Goal: Transaction & Acquisition: Book appointment/travel/reservation

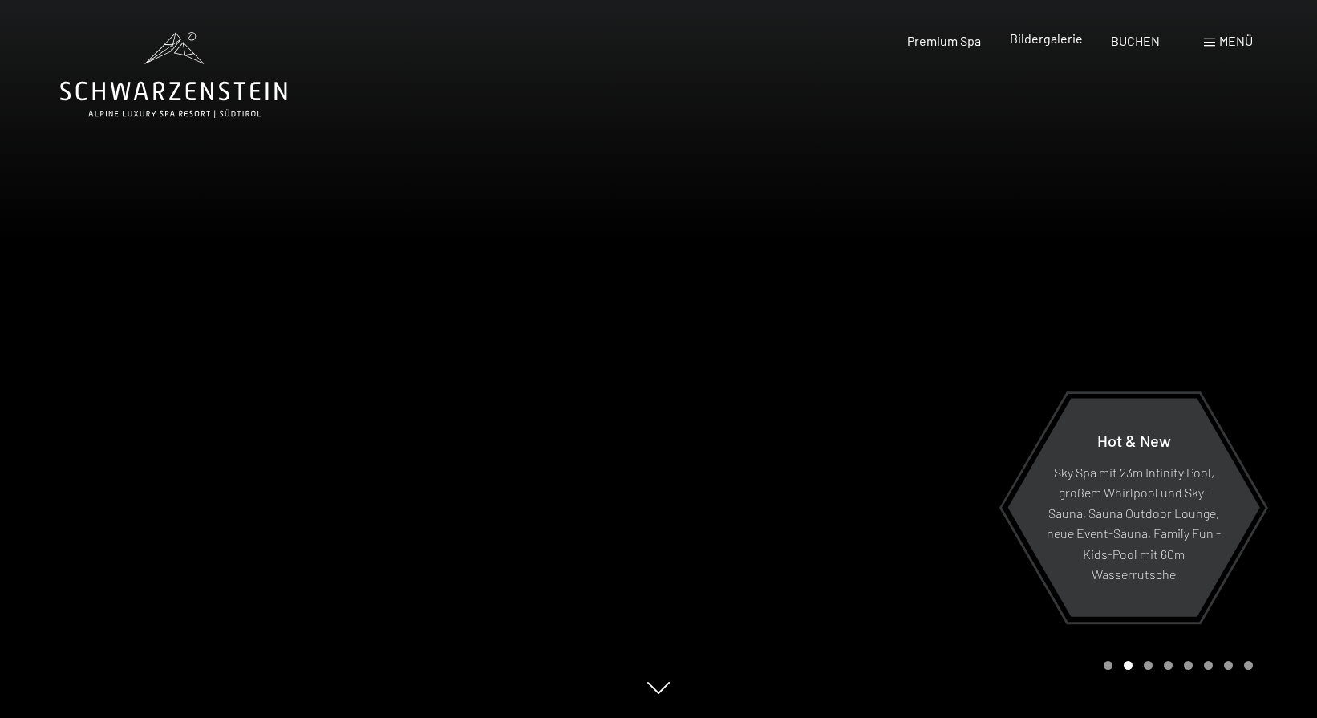
click at [1050, 34] on span "Bildergalerie" at bounding box center [1046, 37] width 73 height 15
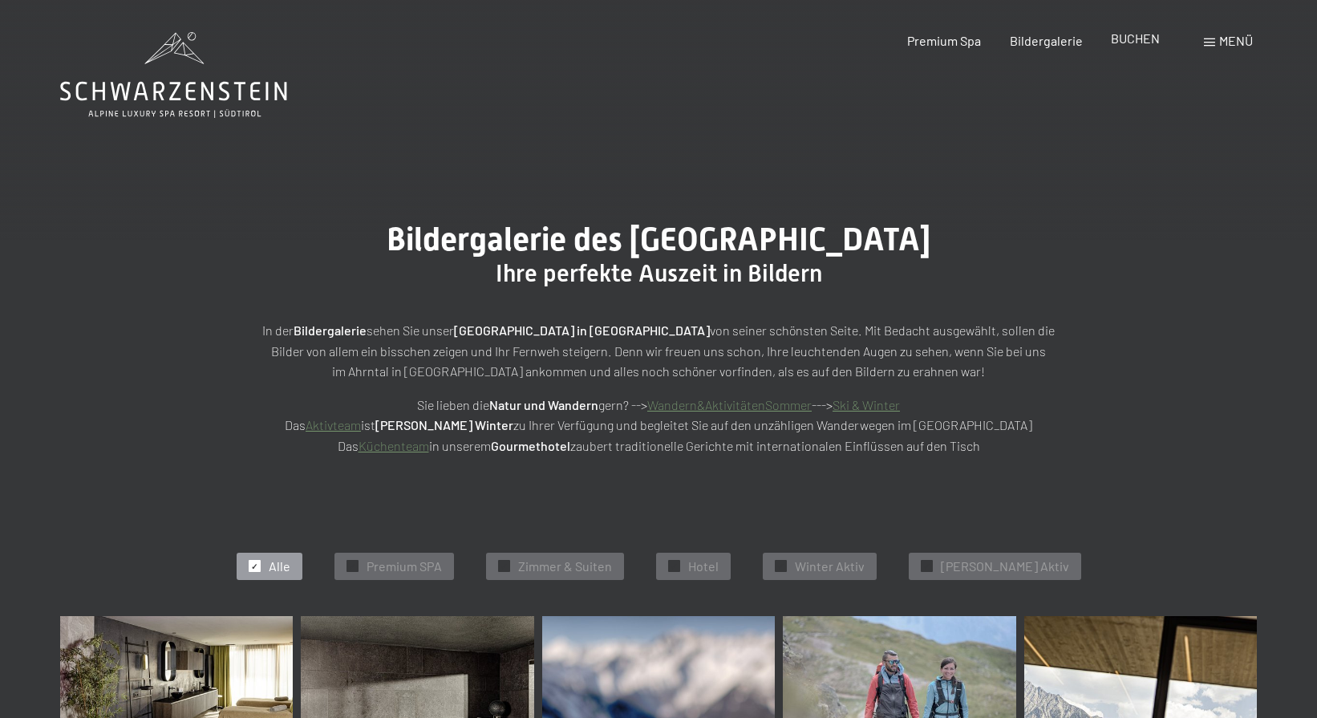
click at [1120, 42] on span "BUCHEN" at bounding box center [1135, 37] width 49 height 15
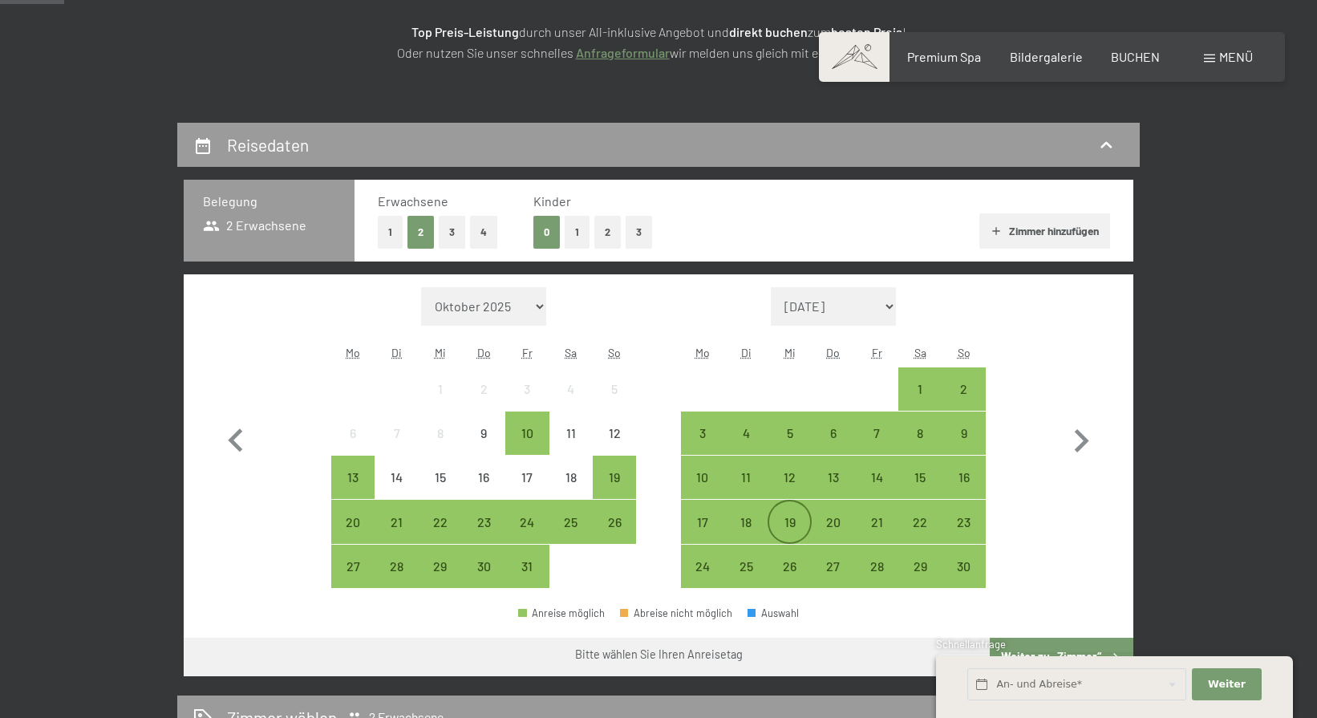
scroll to position [265, 0]
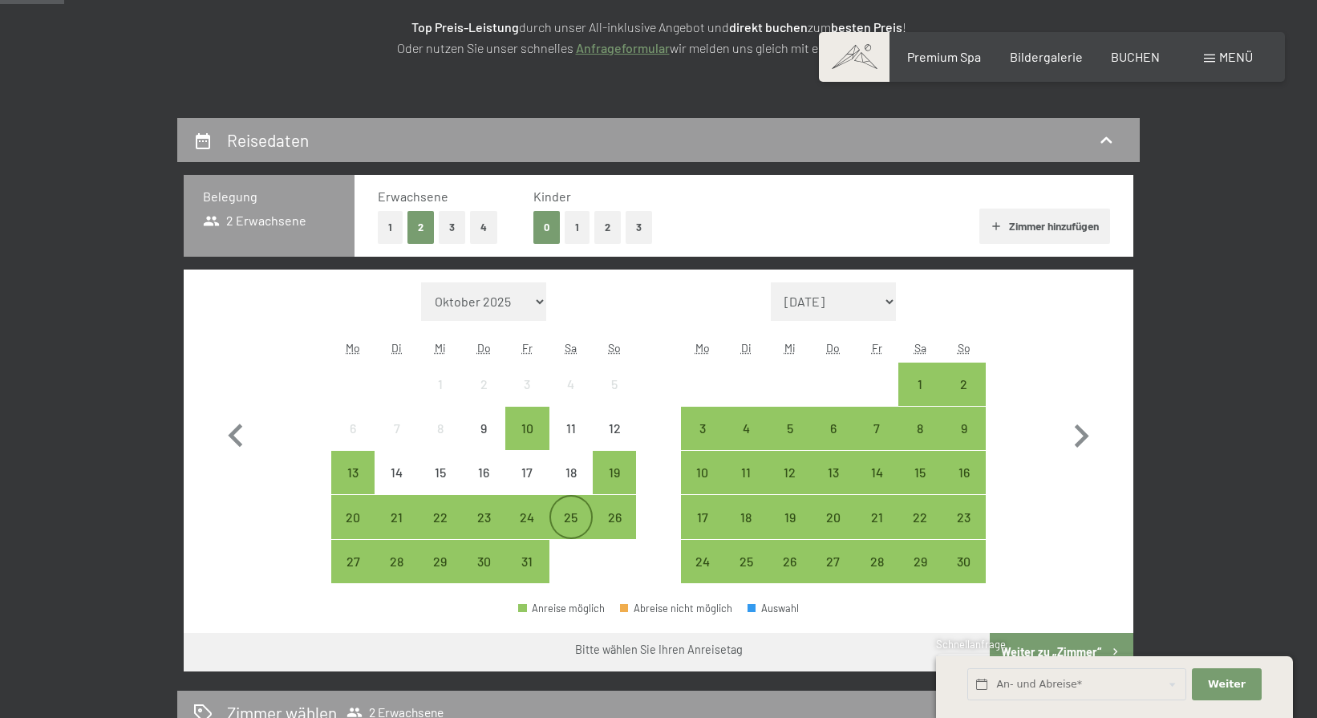
click at [575, 522] on div "25" at bounding box center [571, 531] width 40 height 40
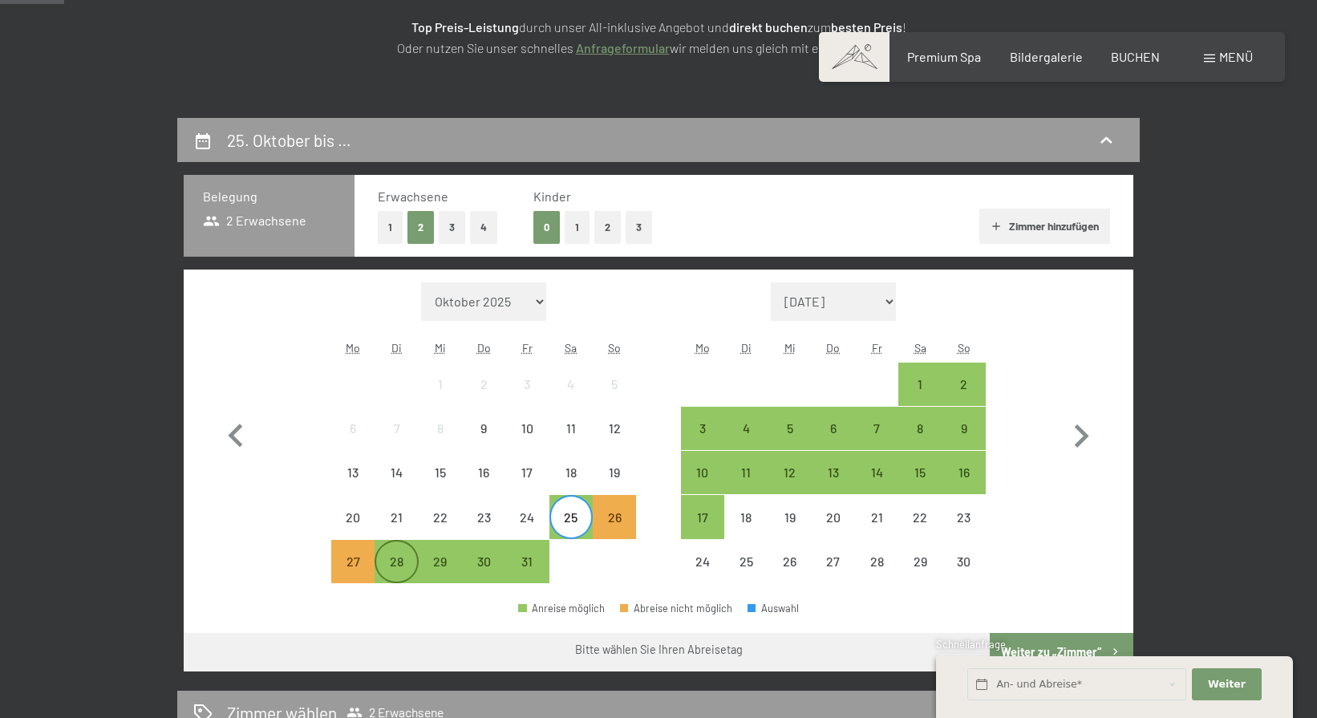
click at [400, 555] on div "28" at bounding box center [396, 575] width 40 height 40
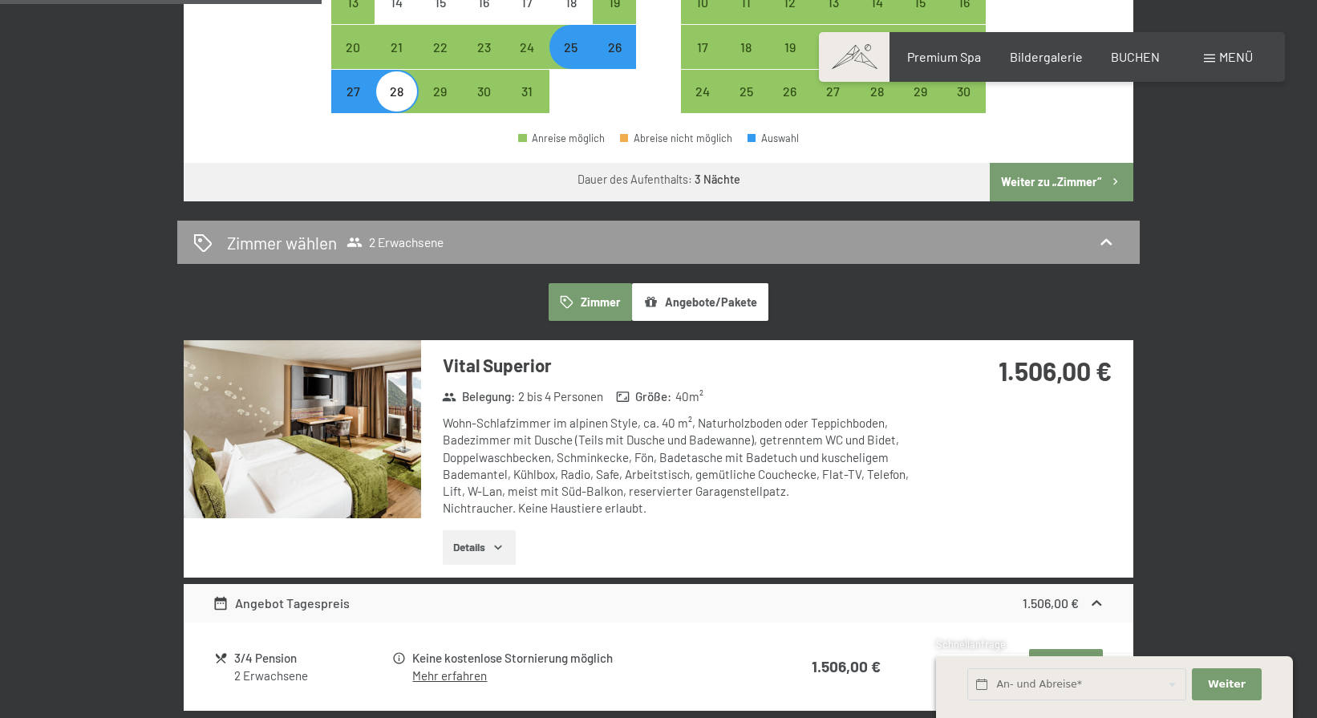
scroll to position [736, 0]
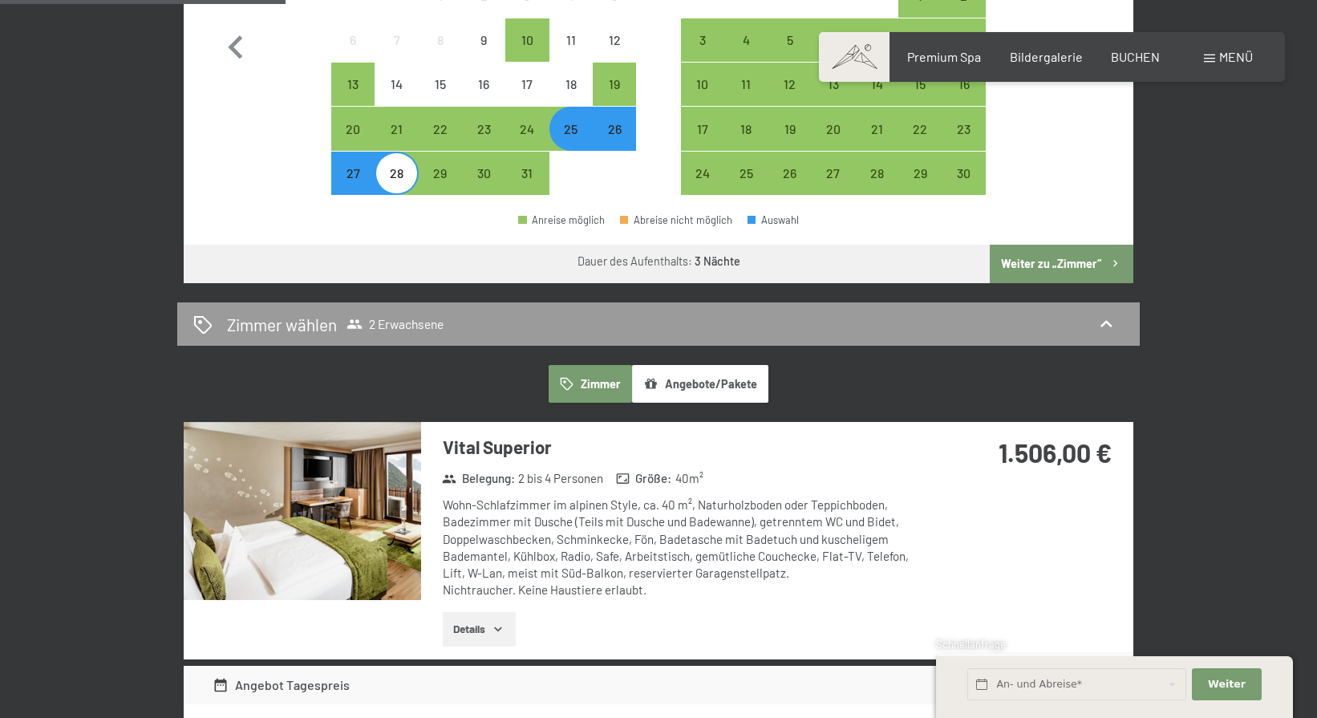
click at [1067, 264] on button "Weiter zu „Zimmer“" at bounding box center [1062, 264] width 144 height 39
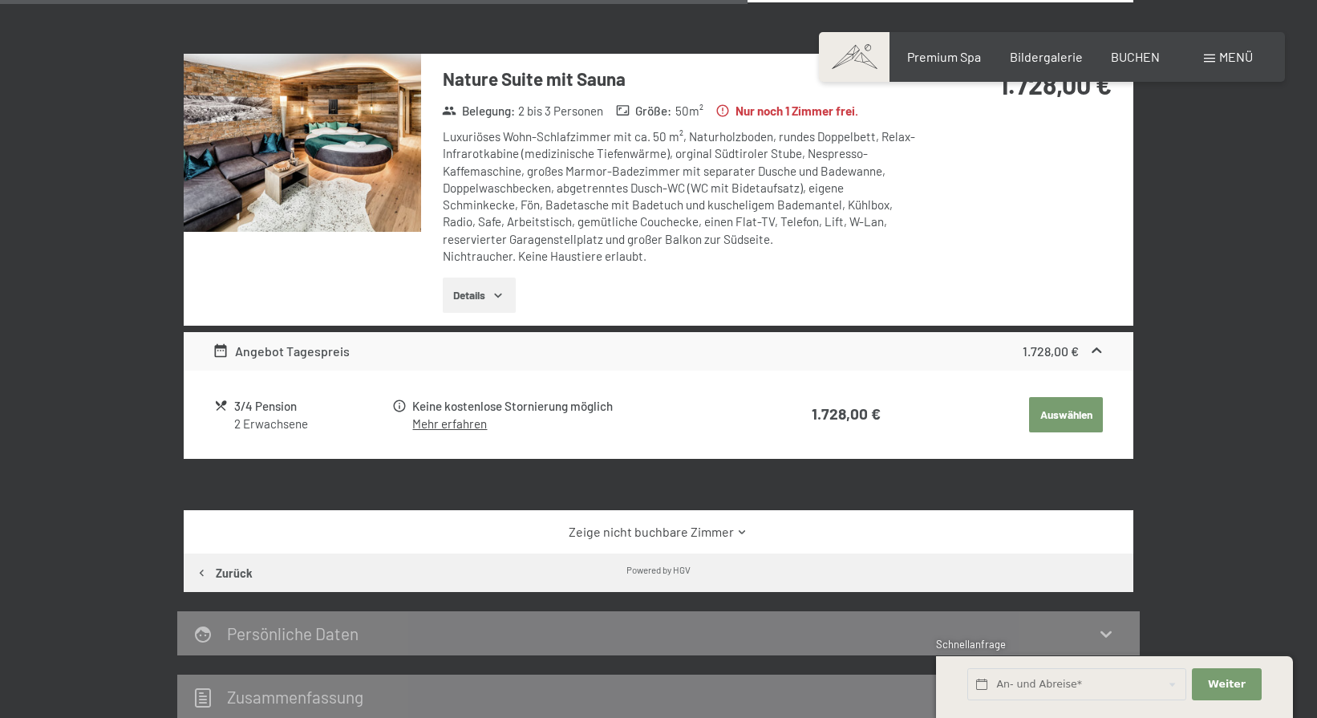
scroll to position [1372, 0]
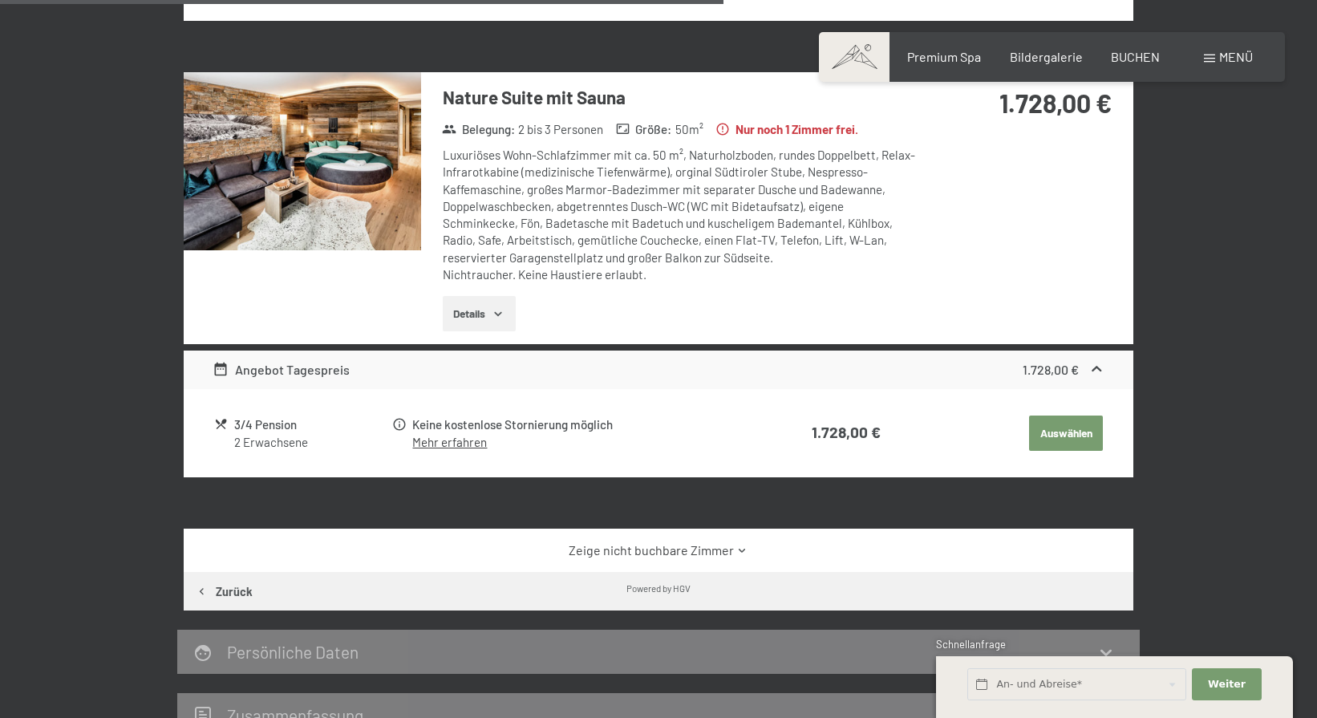
click at [358, 174] on img at bounding box center [302, 161] width 237 height 178
click at [0, 0] on button "button" at bounding box center [0, 0] width 0 height 0
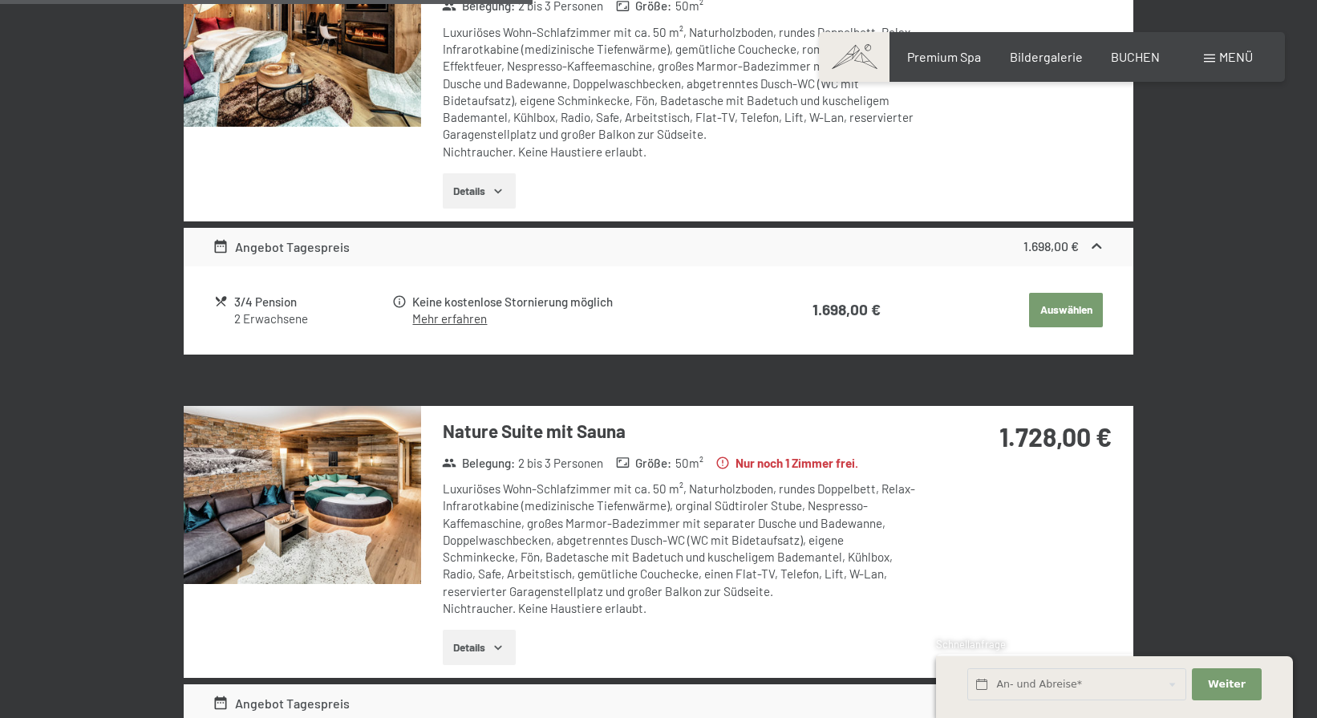
scroll to position [1036, 0]
